Goal: Complete application form

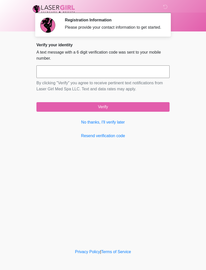
click at [120, 125] on link "No thanks, I'll verify later" at bounding box center [102, 122] width 133 height 6
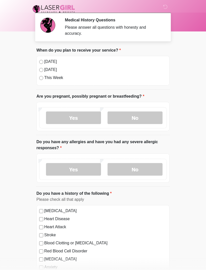
click at [144, 118] on label "No" at bounding box center [135, 117] width 55 height 13
click at [139, 170] on label "No" at bounding box center [135, 169] width 55 height 13
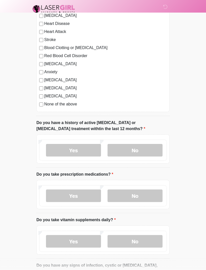
scroll to position [197, 0]
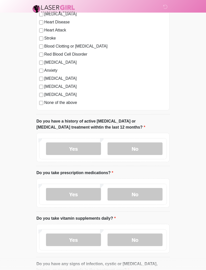
click at [148, 145] on label "No" at bounding box center [135, 148] width 55 height 13
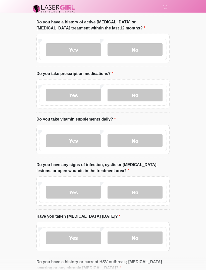
scroll to position [297, 0]
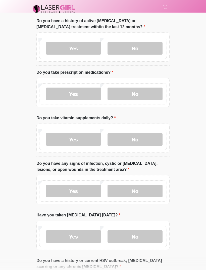
click at [83, 93] on label "Yes" at bounding box center [73, 94] width 55 height 13
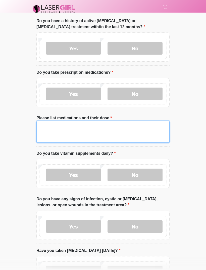
click at [119, 130] on textarea "Please list medications and their dose" at bounding box center [102, 132] width 133 height 22
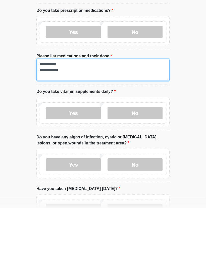
type textarea "**********"
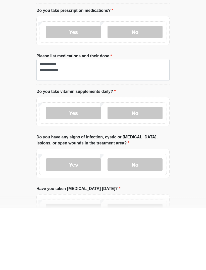
click at [148, 169] on label "No" at bounding box center [135, 175] width 55 height 13
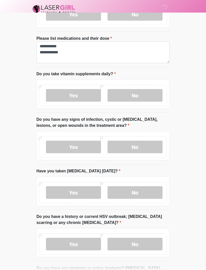
scroll to position [382, 0]
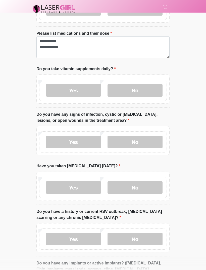
click at [146, 142] on label "No" at bounding box center [135, 142] width 55 height 13
click at [146, 186] on label "No" at bounding box center [135, 187] width 55 height 13
click at [146, 238] on label "No" at bounding box center [135, 239] width 55 height 13
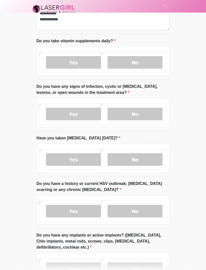
scroll to position [449, 0]
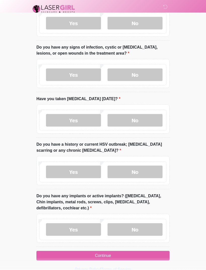
click at [82, 227] on label "Yes" at bounding box center [73, 229] width 55 height 13
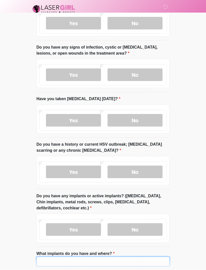
click at [102, 258] on input "What implants do you have and where?" at bounding box center [102, 262] width 133 height 10
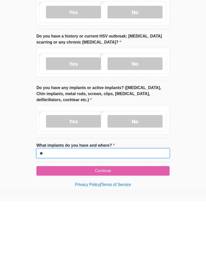
type input "*"
click at [108, 217] on input "**********" at bounding box center [102, 222] width 133 height 10
type input "**********"
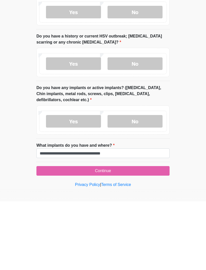
click at [133, 235] on button "Continue" at bounding box center [102, 240] width 133 height 10
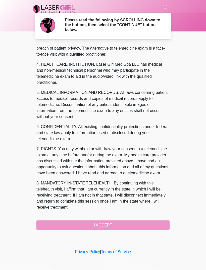
scroll to position [135, 0]
click at [118, 222] on button "I ACCEPT" at bounding box center [102, 225] width 133 height 10
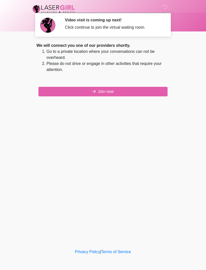
click at [140, 90] on button "Join now" at bounding box center [102, 92] width 129 height 10
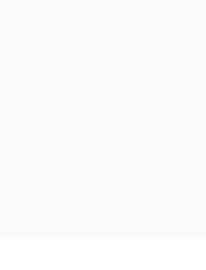
scroll to position [2, 0]
